Goal: Navigation & Orientation: Find specific page/section

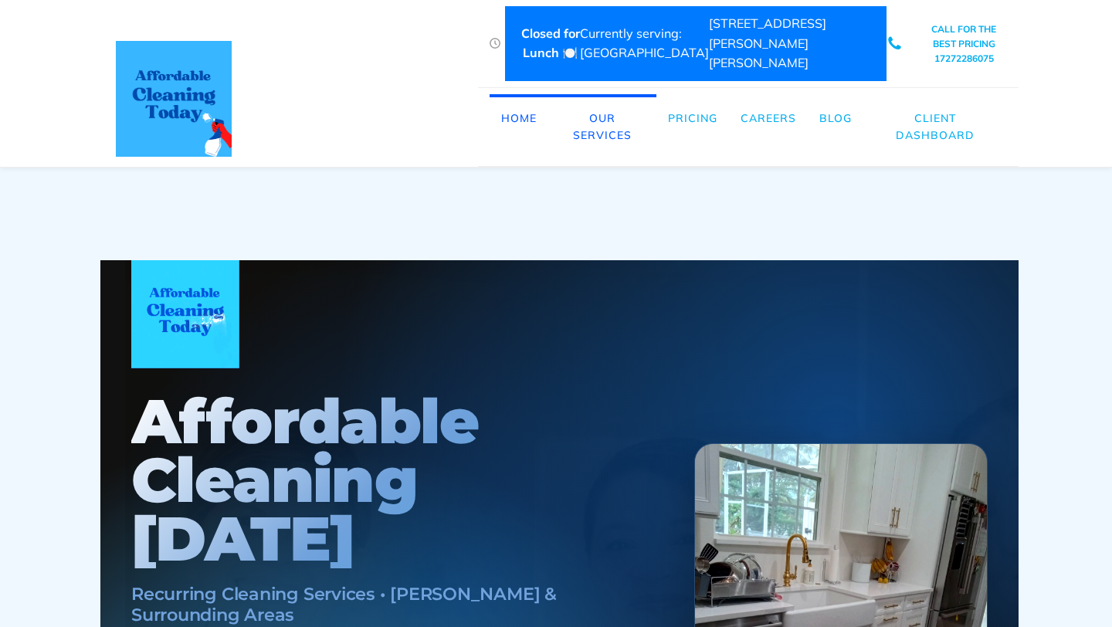
scroll to position [0, 8]
click at [691, 97] on link "Pricing" at bounding box center [693, 118] width 73 height 48
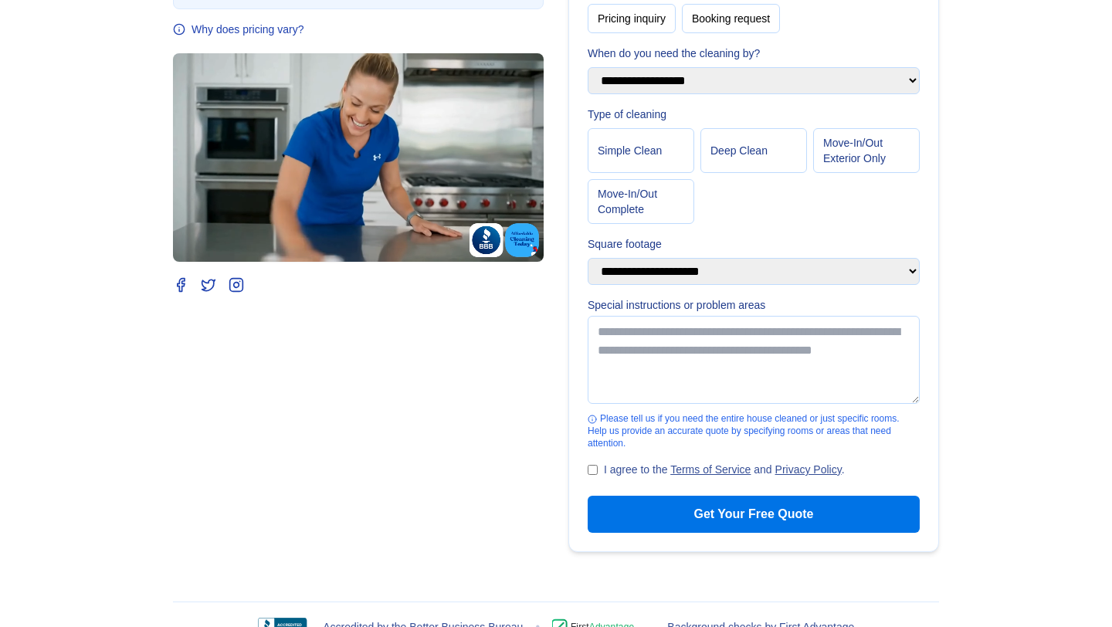
scroll to position [408, 0]
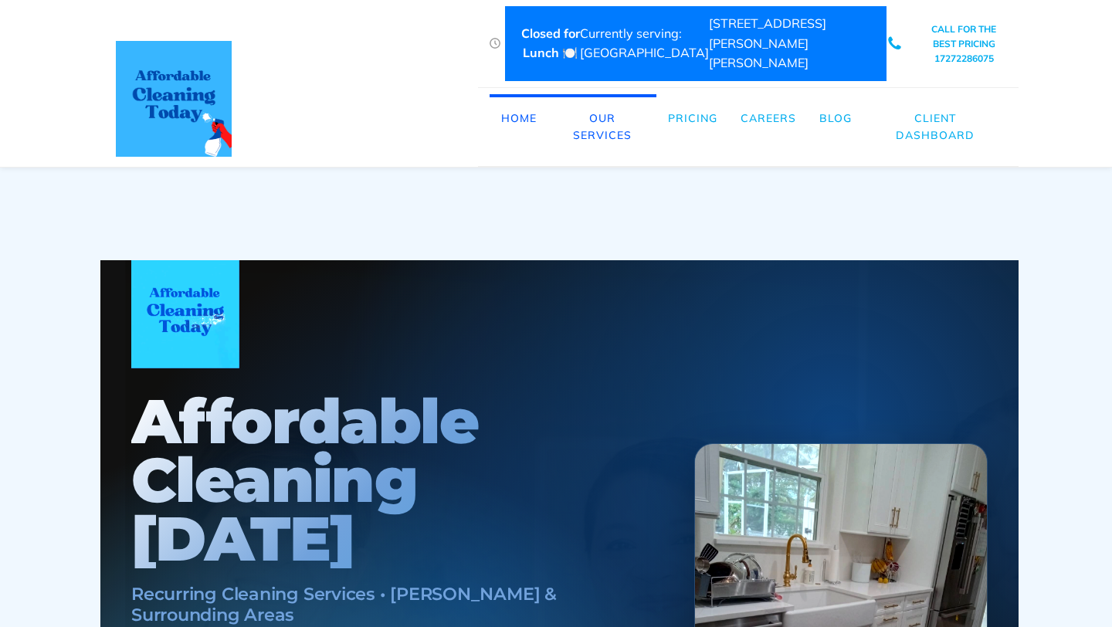
scroll to position [0, 8]
click at [694, 98] on link "Pricing" at bounding box center [693, 118] width 73 height 48
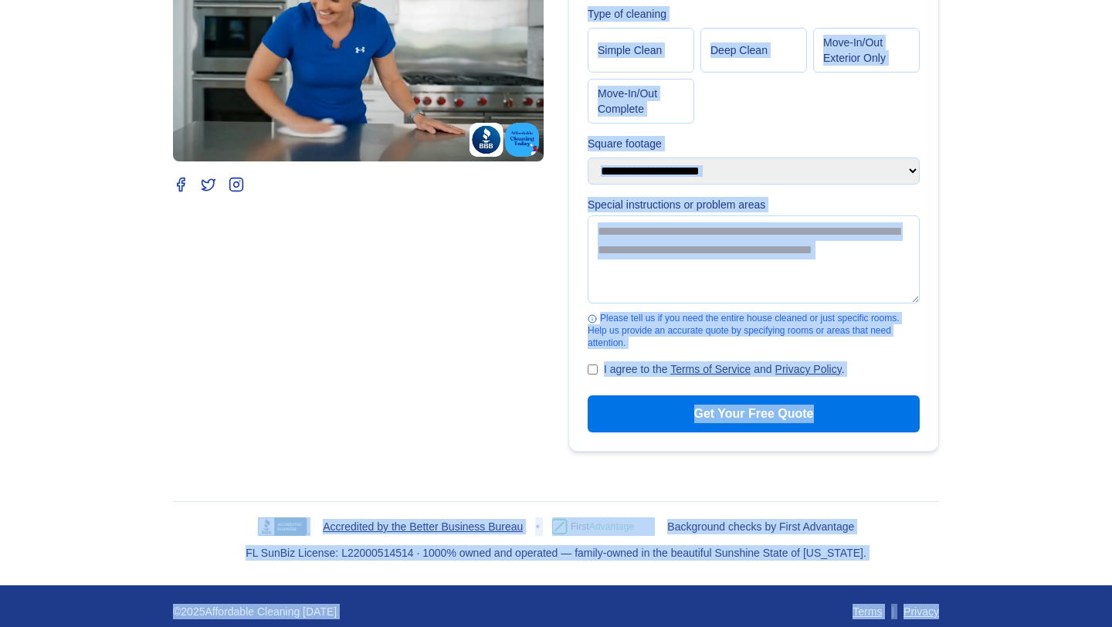
scroll to position [408, 0]
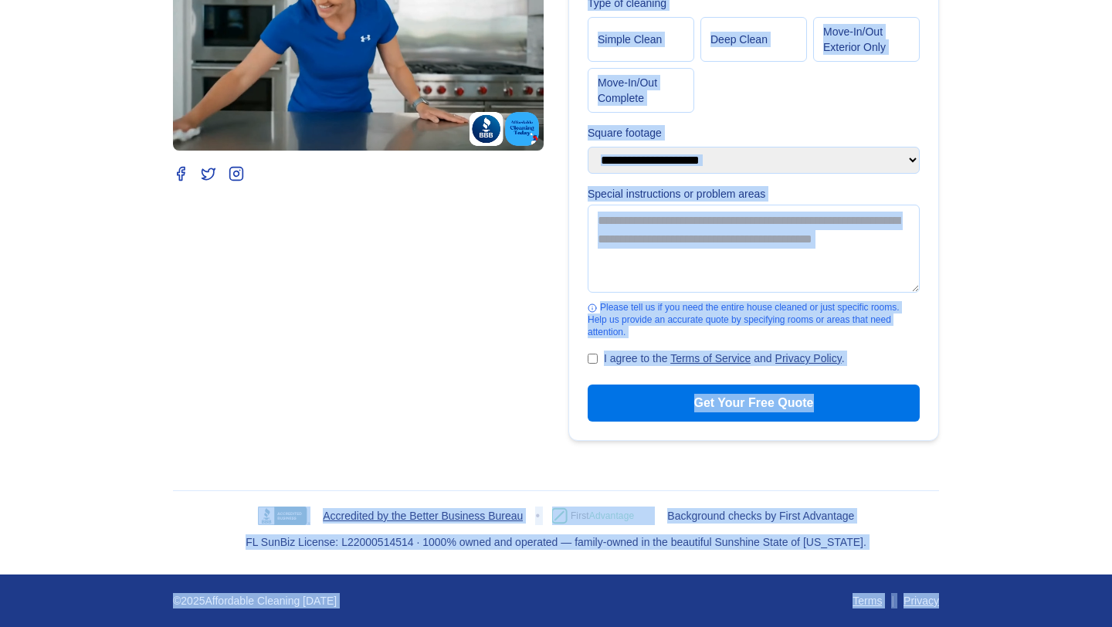
drag, startPoint x: 5, startPoint y: 9, endPoint x: 1003, endPoint y: 602, distance: 1159.9
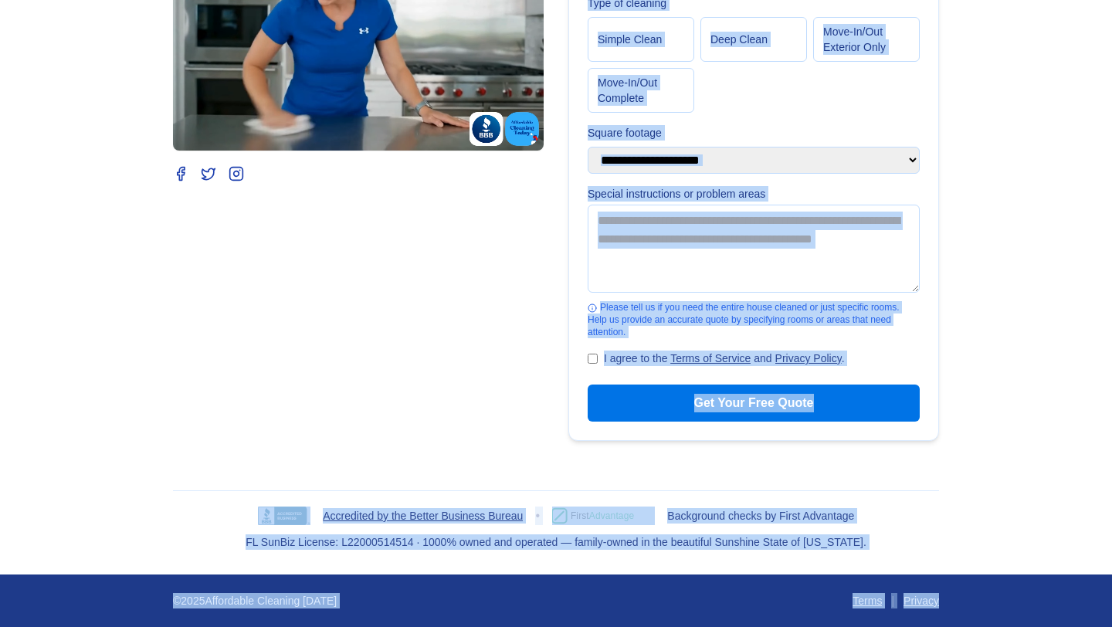
click at [1003, 602] on div "**********" at bounding box center [556, 112] width 1112 height 1030
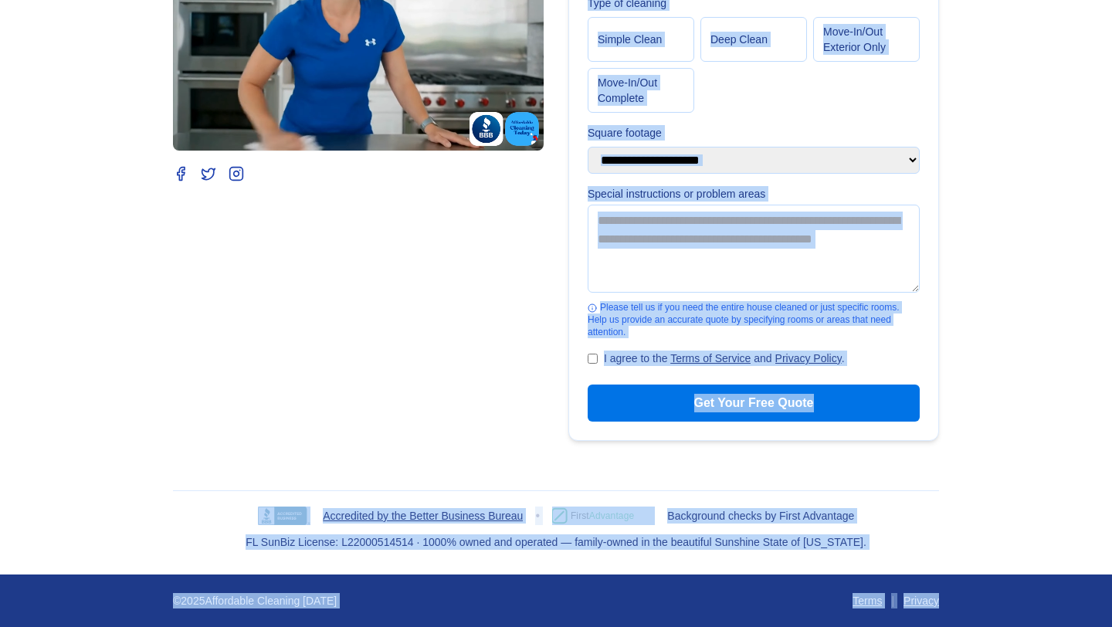
click at [1000, 505] on main "**********" at bounding box center [556, 110] width 1112 height 928
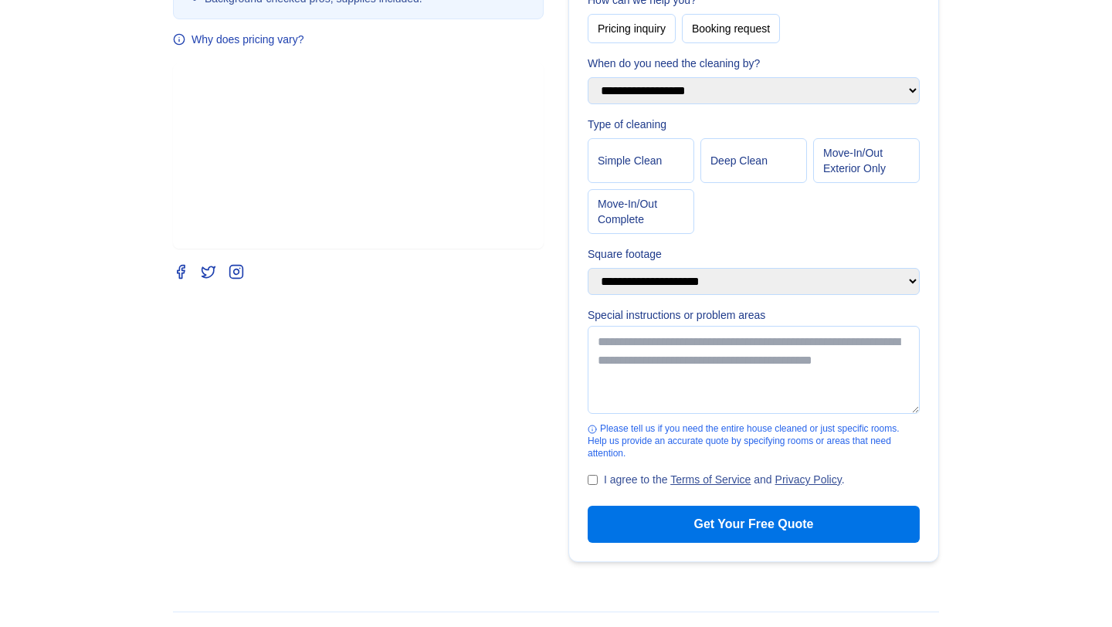
scroll to position [0, 0]
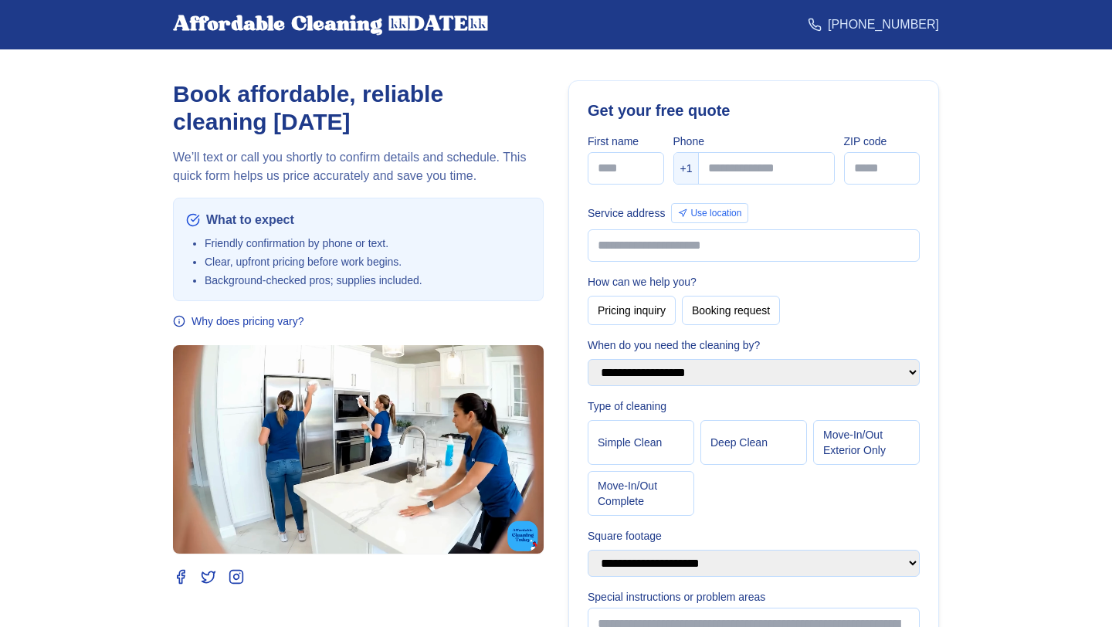
click at [239, 27] on div "Affordable Cleaning Today" at bounding box center [330, 24] width 315 height 25
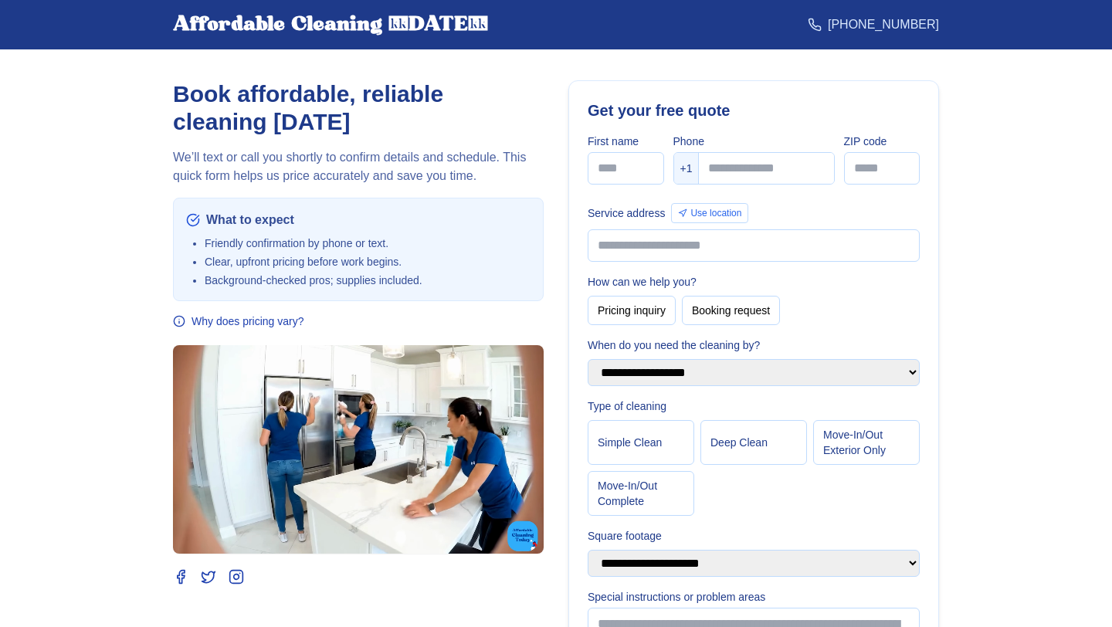
click at [233, 26] on div "Affordable Cleaning Today" at bounding box center [330, 24] width 315 height 25
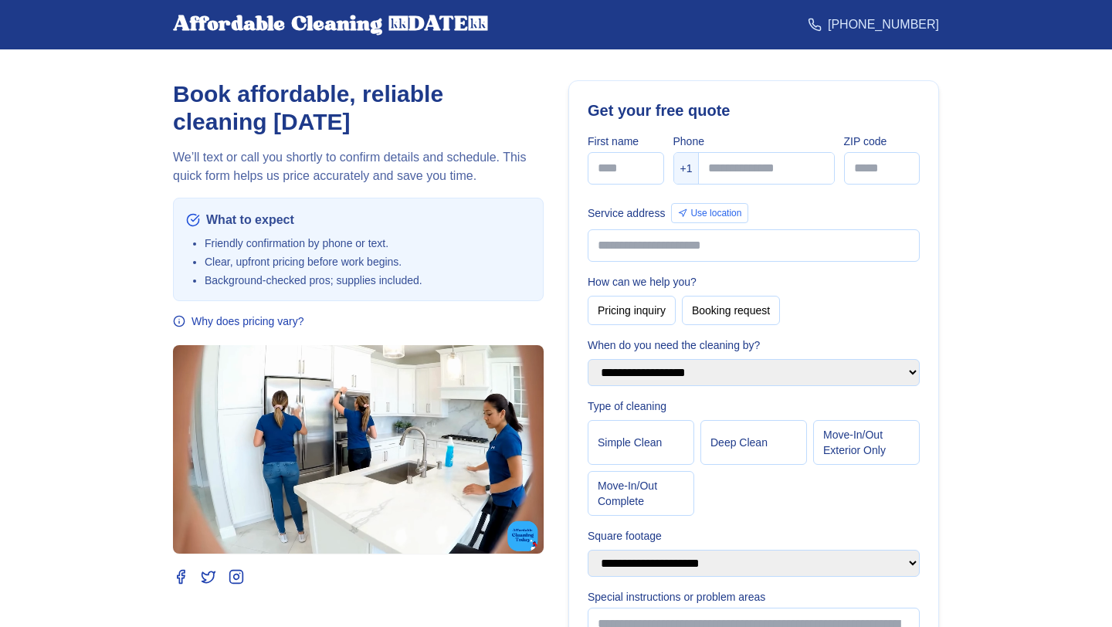
click at [409, 40] on div "Affordable Cleaning Today (727) 228-6075" at bounding box center [556, 24] width 791 height 49
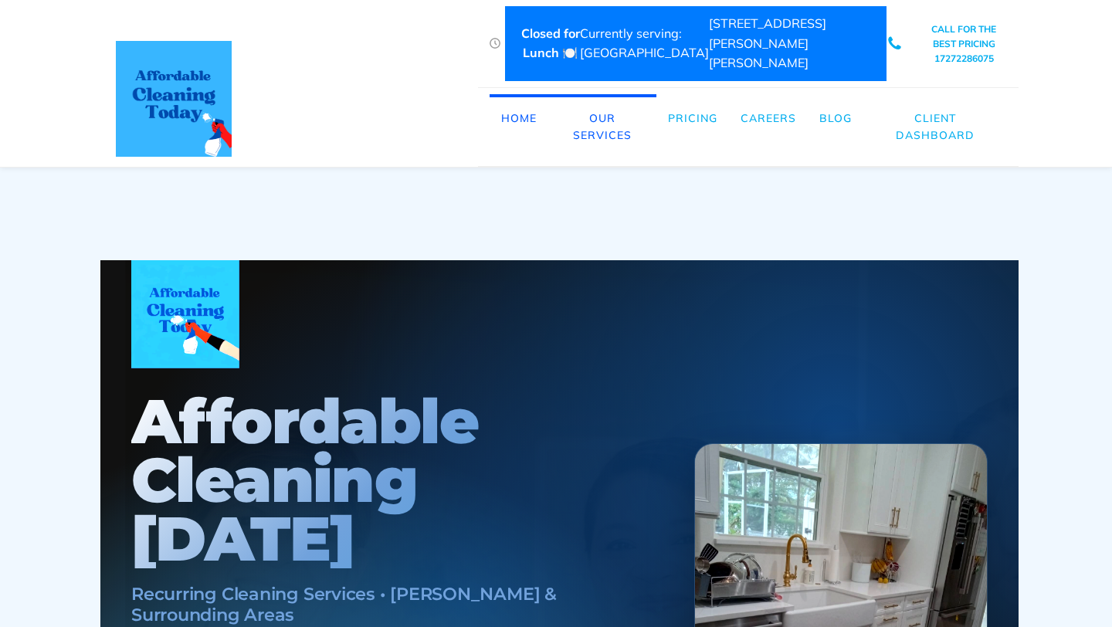
scroll to position [0, 8]
click at [604, 113] on link "Our Services" at bounding box center [602, 127] width 108 height 66
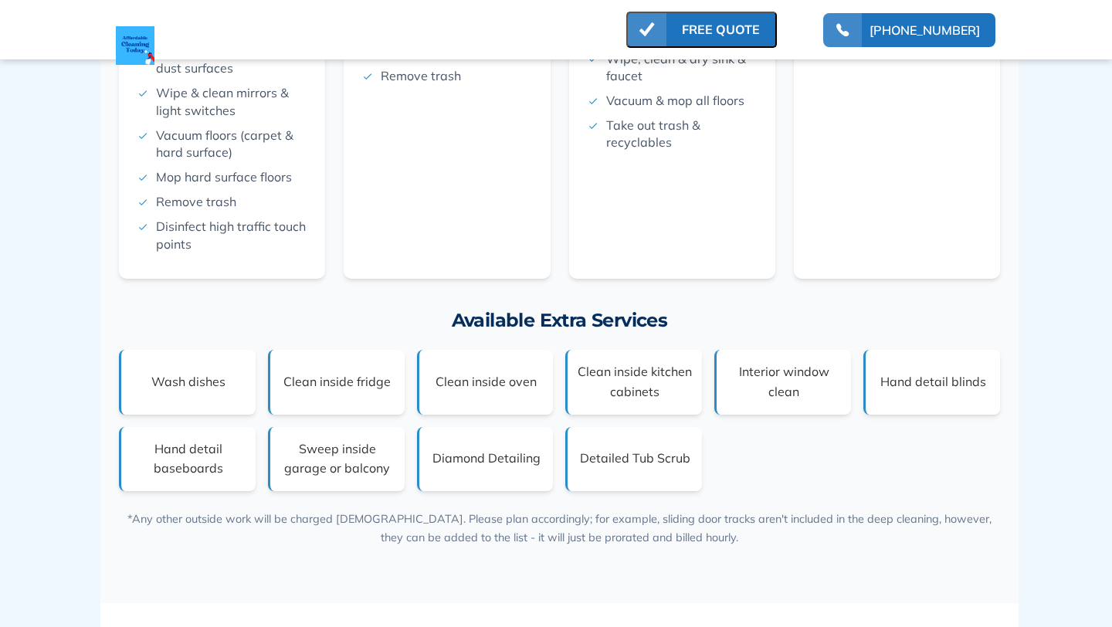
scroll to position [5657, 0]
